Goal: Unclear

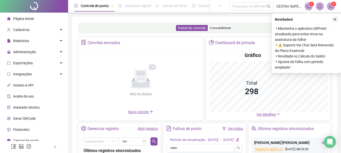
click at [336, 18] on icon "close" at bounding box center [335, 20] width 4 height 4
